Goal: Task Accomplishment & Management: Use online tool/utility

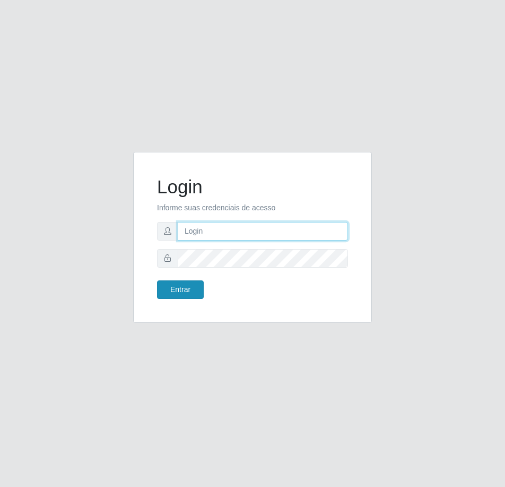
type input "[EMAIL_ADDRESS][DOMAIN_NAME]"
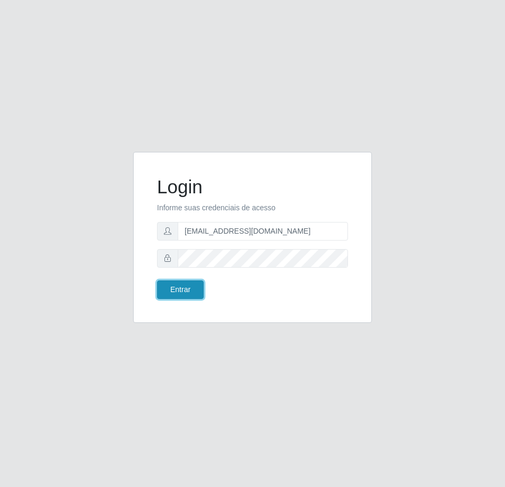
click at [181, 286] on button "Entrar" at bounding box center [180, 289] width 47 height 19
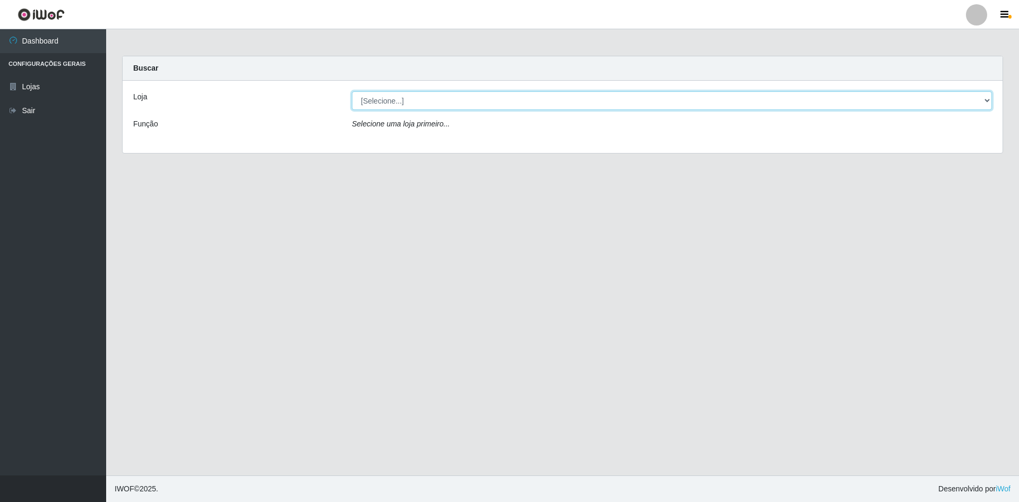
click at [497, 100] on select "[Selecione...] Hiper Queiroz - [GEOGRAPHIC_DATA] [GEOGRAPHIC_DATA] [GEOGRAPHIC_…" at bounding box center [672, 100] width 640 height 19
select select "517"
click at [352, 91] on select "[Selecione...] Hiper Queiroz - [GEOGRAPHIC_DATA] [GEOGRAPHIC_DATA] [GEOGRAPHIC_…" at bounding box center [672, 100] width 640 height 19
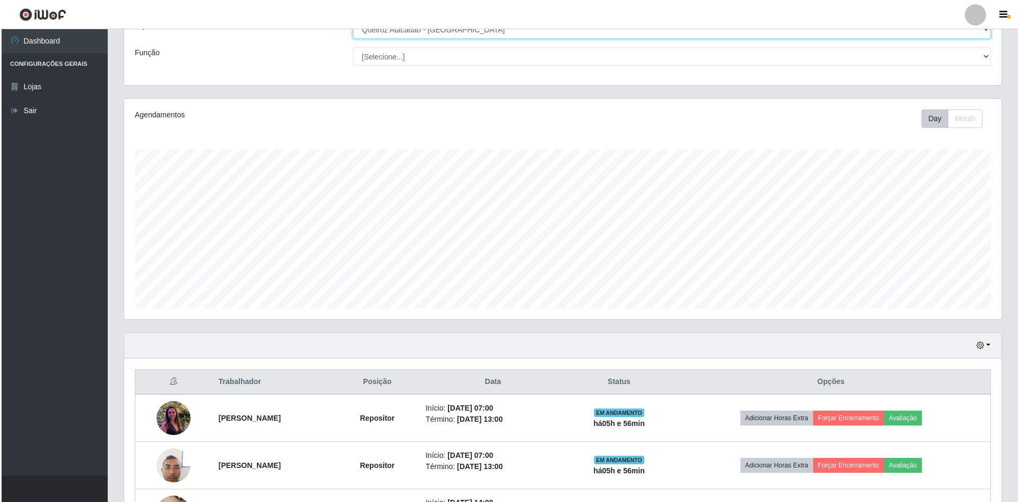
scroll to position [159, 0]
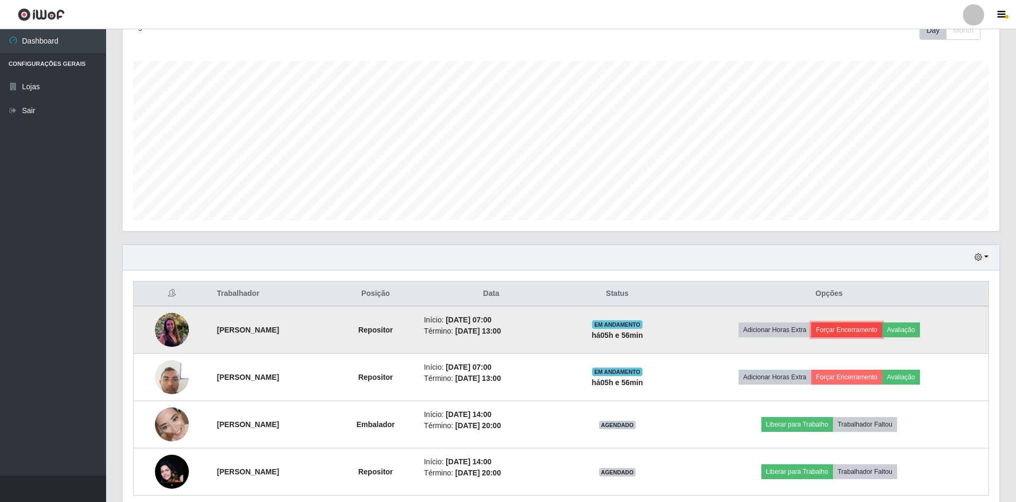
click at [505, 329] on button "Forçar Encerramento" at bounding box center [847, 329] width 71 height 15
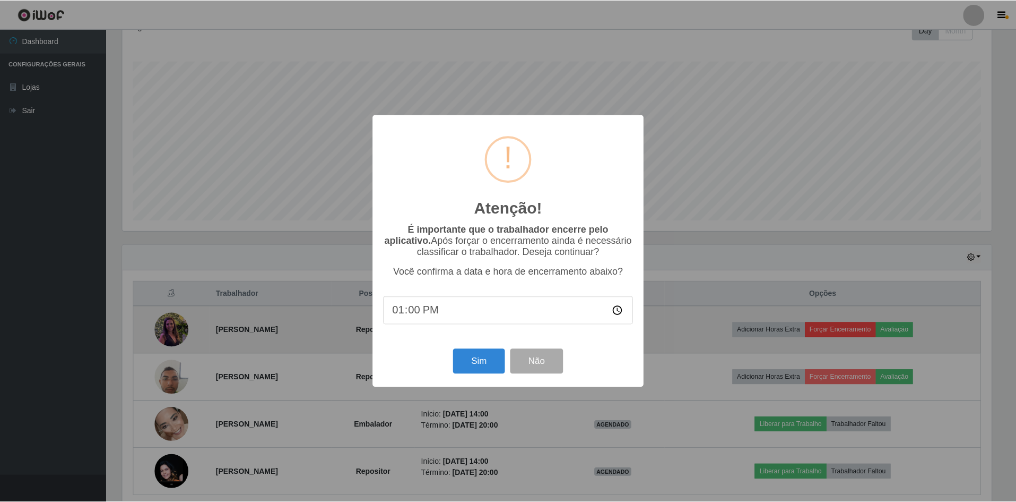
scroll to position [220, 872]
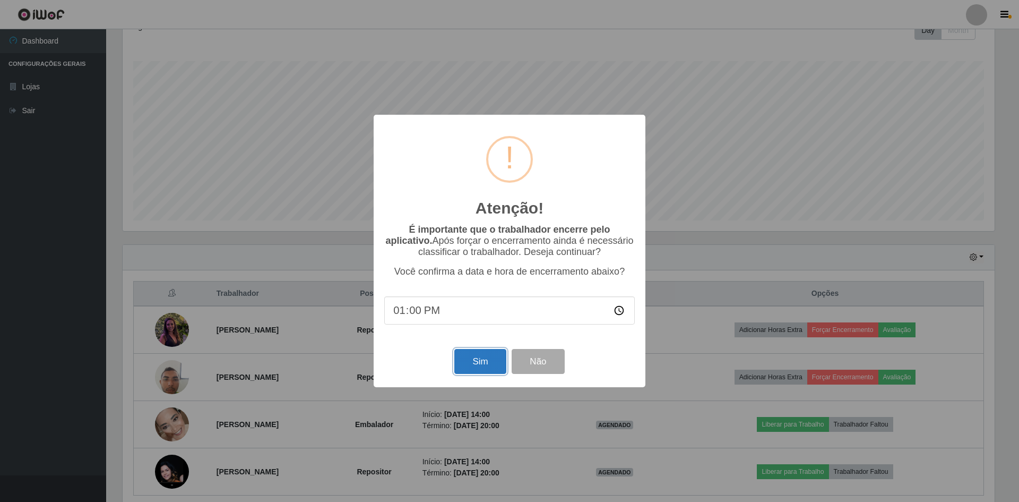
click at [477, 362] on button "Sim" at bounding box center [479, 361] width 51 height 25
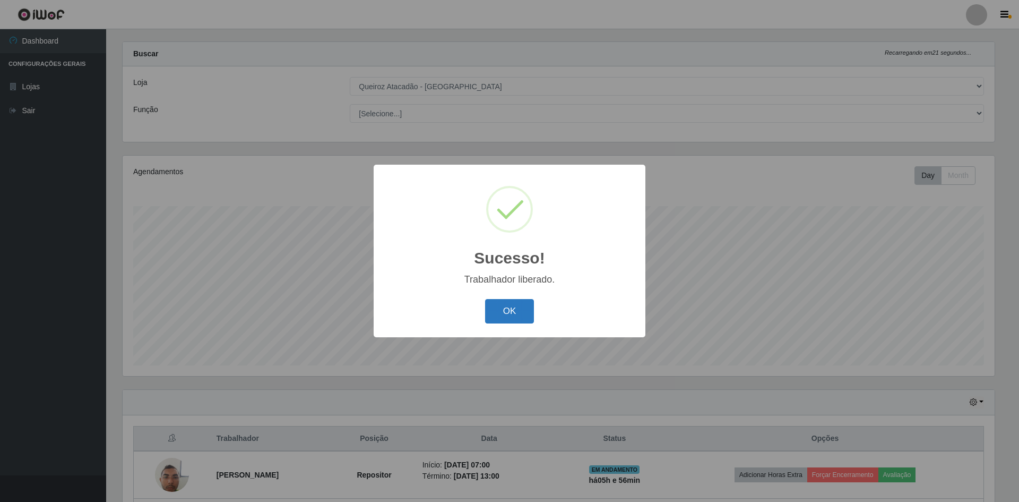
click at [505, 315] on button "OK" at bounding box center [509, 311] width 49 height 25
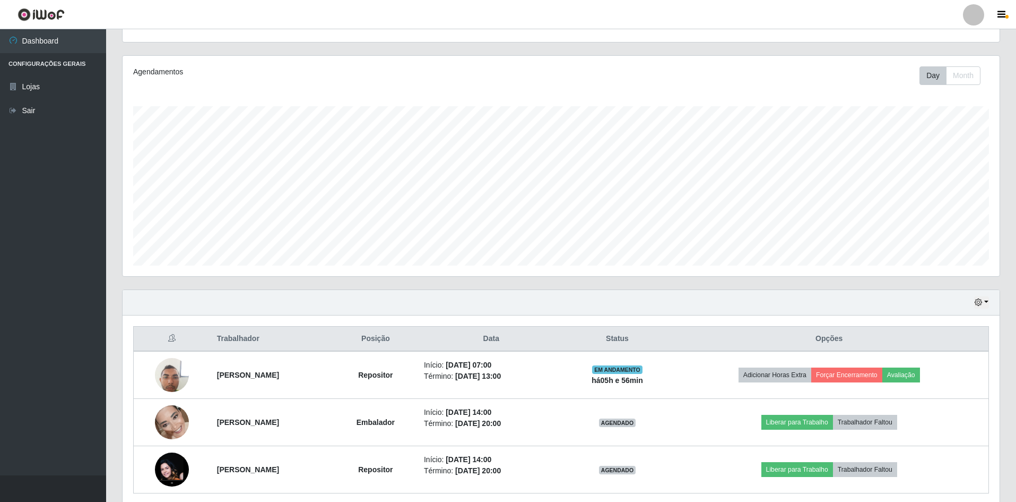
scroll to position [120, 0]
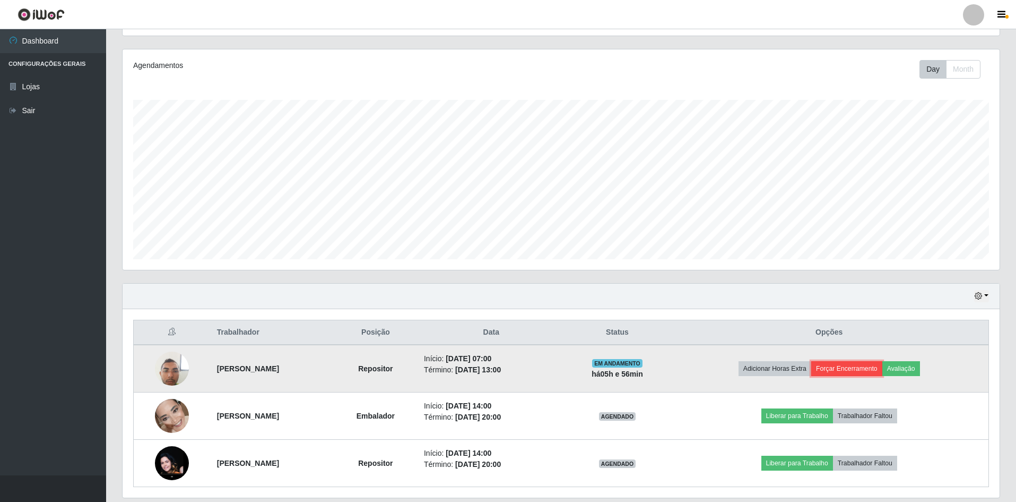
click at [505, 370] on button "Forçar Encerramento" at bounding box center [847, 368] width 71 height 15
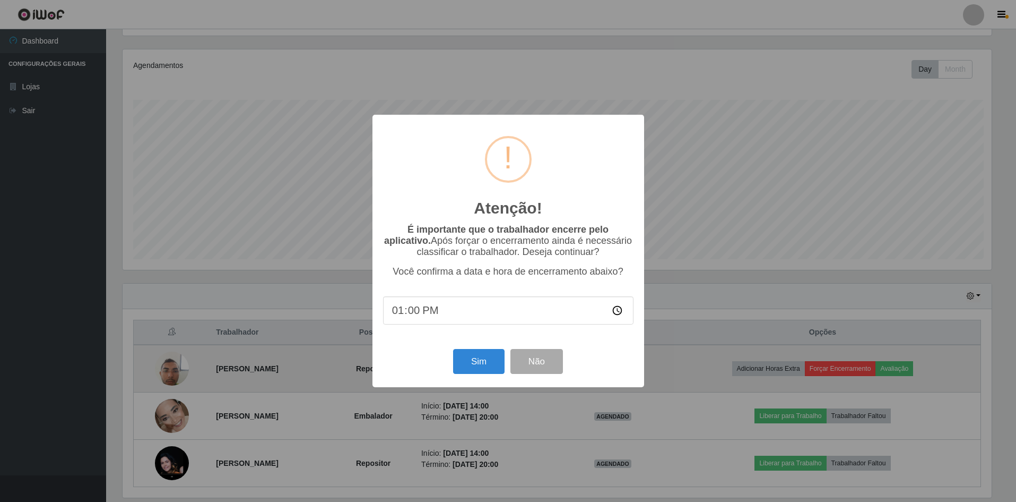
scroll to position [220, 872]
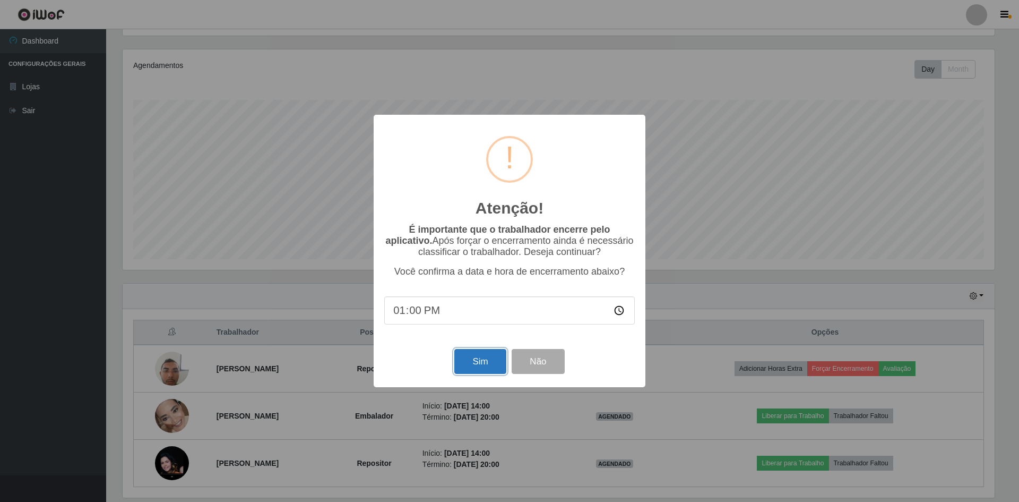
click at [478, 363] on button "Sim" at bounding box center [479, 361] width 51 height 25
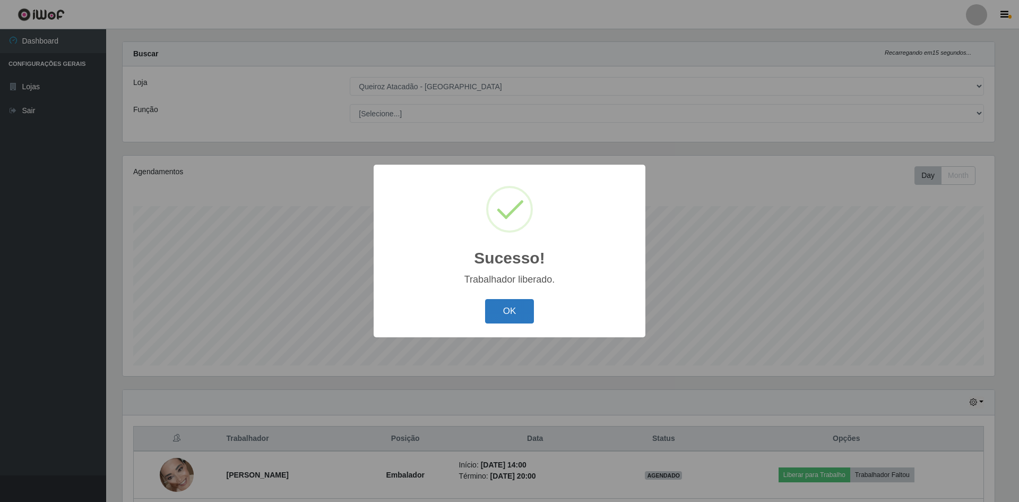
click at [502, 312] on button "OK" at bounding box center [509, 311] width 49 height 25
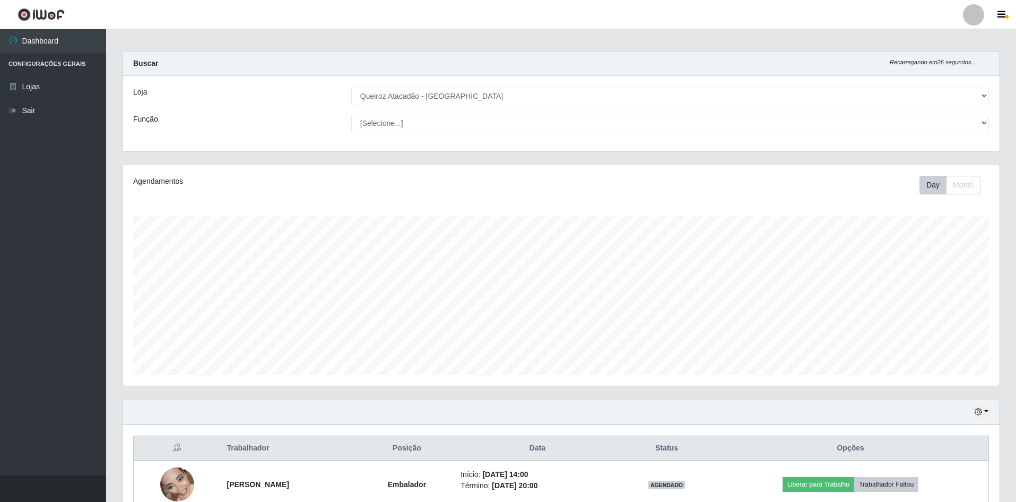
scroll to position [0, 0]
